Goal: Task Accomplishment & Management: Manage account settings

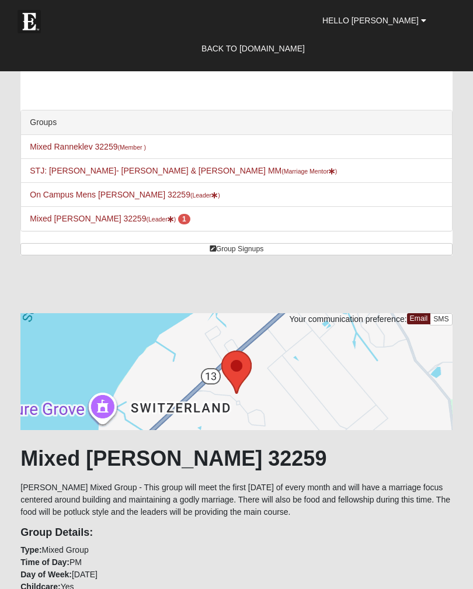
click at [178, 217] on span "1" at bounding box center [184, 219] width 12 height 11
click at [65, 219] on link "Mixed Otts 32259 (Leader ) 1" at bounding box center [110, 218] width 160 height 9
click at [62, 219] on link "Mixed Otts 32259 (Leader ) 1" at bounding box center [110, 218] width 160 height 9
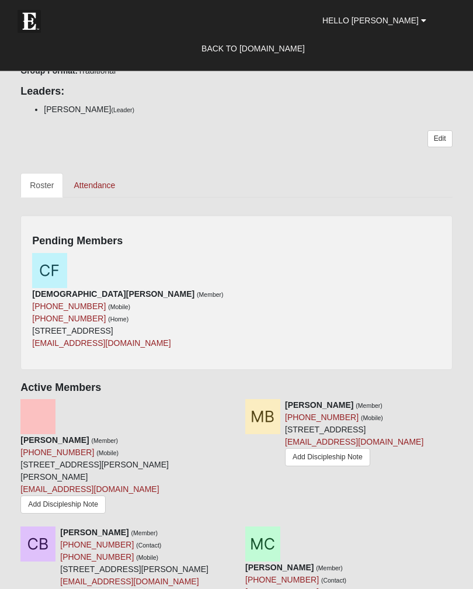
scroll to position [649, 0]
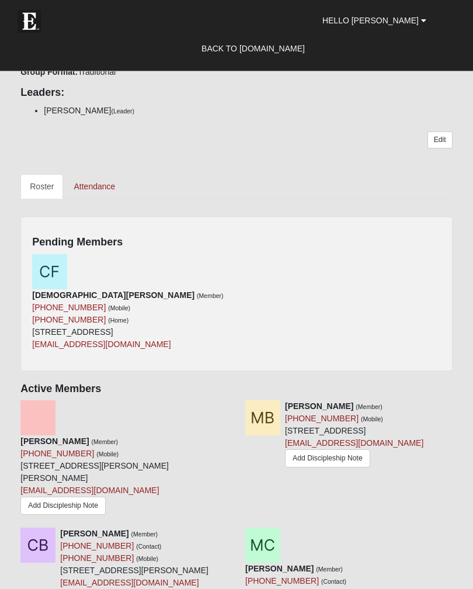
click at [416, 287] on div "Christian Fleming (Member) (850) 545-7715 (Mobile) (850) 545-7715 (Home) 3256 T…" at bounding box center [236, 307] width 426 height 105
click at [347, 308] on div "Christian Fleming (Member) (850) 545-7715 (Mobile) (850) 545-7715 (Home) 3256 T…" at bounding box center [236, 307] width 426 height 105
click at [228, 262] on icon at bounding box center [232, 260] width 8 height 8
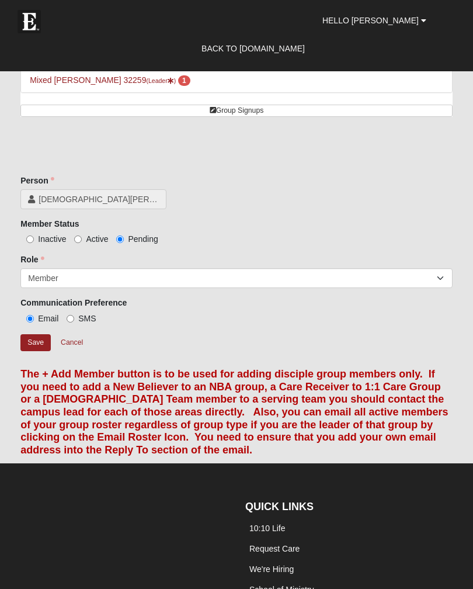
scroll to position [138, 0]
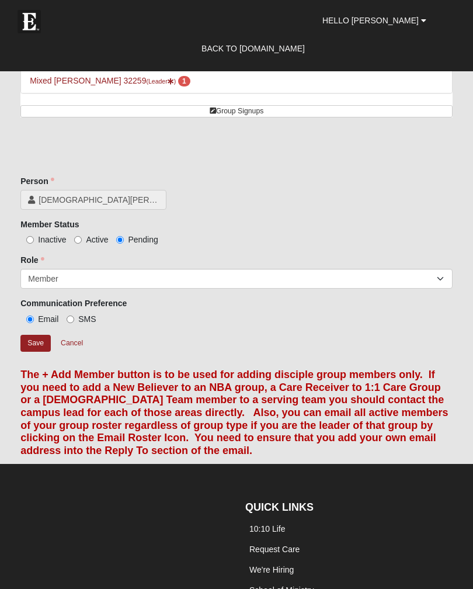
click at [82, 236] on input "Active" at bounding box center [78, 240] width 8 height 8
radio input "true"
click at [37, 341] on input "Save" at bounding box center [35, 343] width 30 height 17
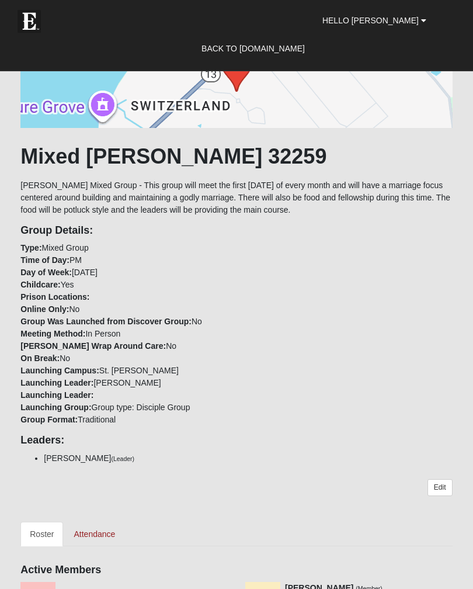
scroll to position [302, 0]
click at [446, 484] on link "Edit" at bounding box center [439, 487] width 25 height 17
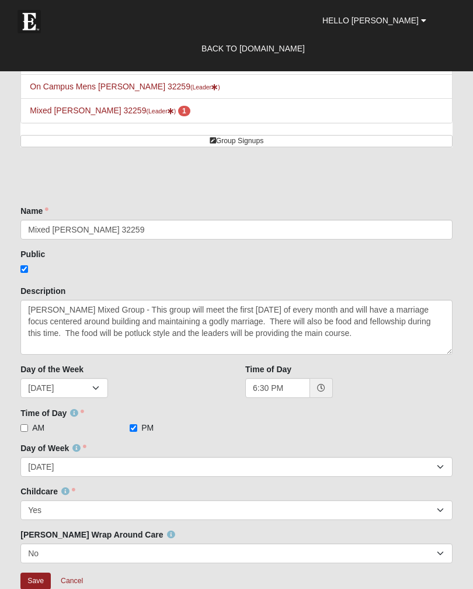
scroll to position [107, 0]
